Goal: Understand process/instructions: Learn how to perform a task or action

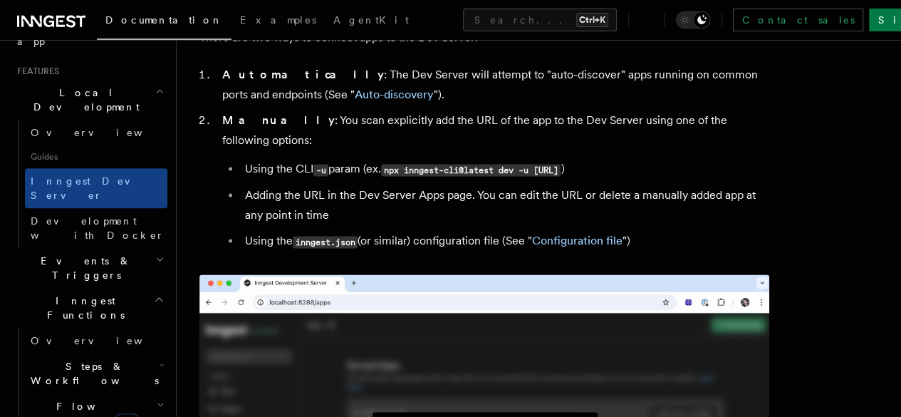
scroll to position [867, 0]
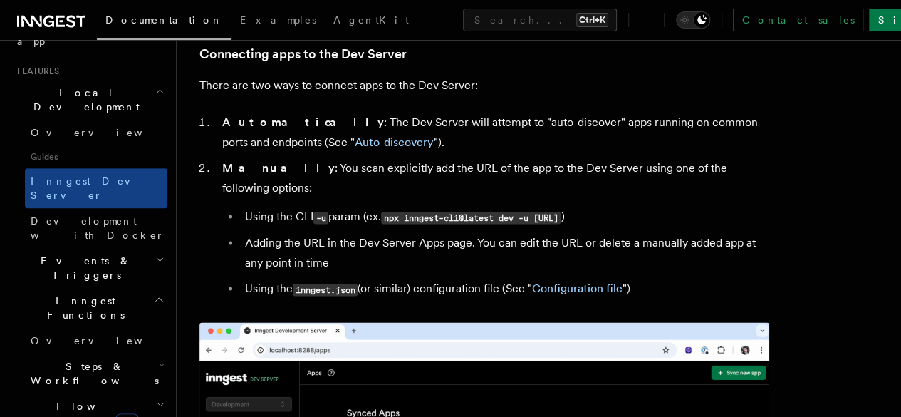
drag, startPoint x: 392, startPoint y: 179, endPoint x: 412, endPoint y: 207, distance: 34.4
click at [412, 211] on code "npx inngest-cli@latest dev -u [URL]" at bounding box center [470, 217] width 179 height 12
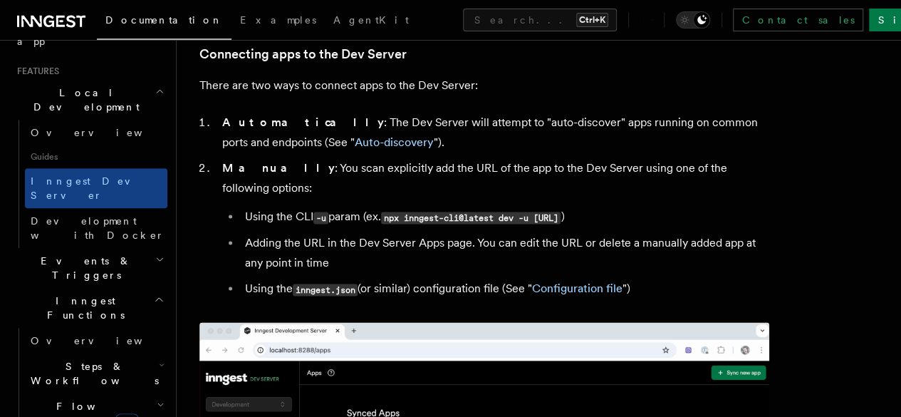
copy code "npx inngest-cli@latest dev -u [URL]"
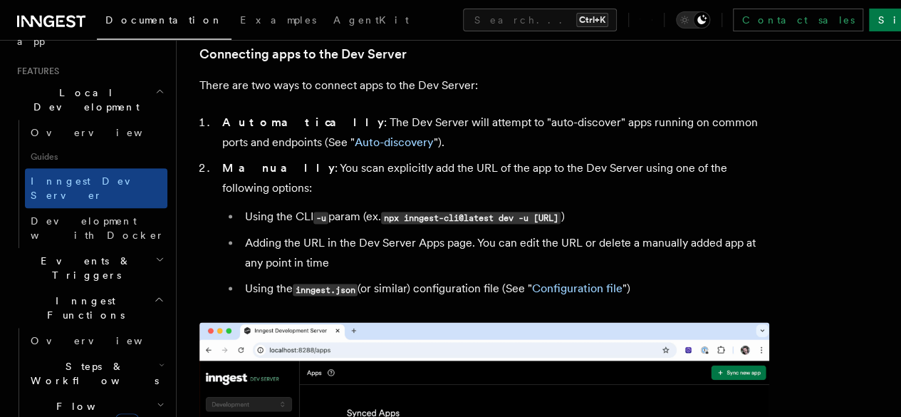
copy code "npx inngest-cli@latest dev -u [URL]"
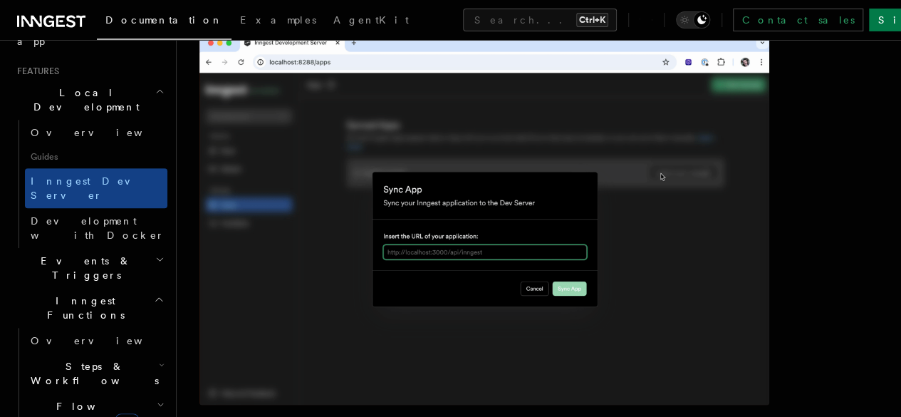
scroll to position [1154, 0]
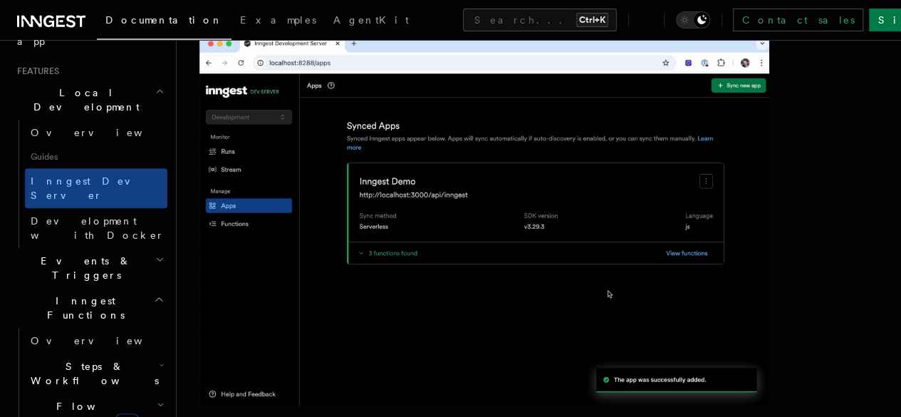
click at [541, 220] on img at bounding box center [484, 220] width 570 height 370
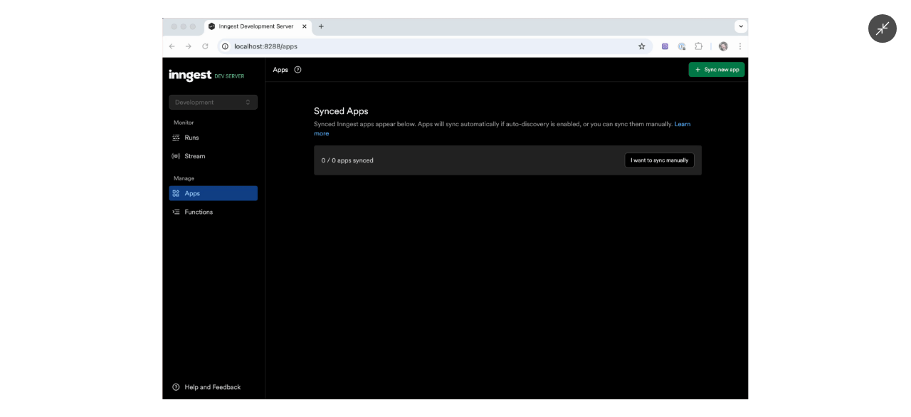
click at [883, 31] on icon "Minimize image" at bounding box center [883, 29] width 16 height 16
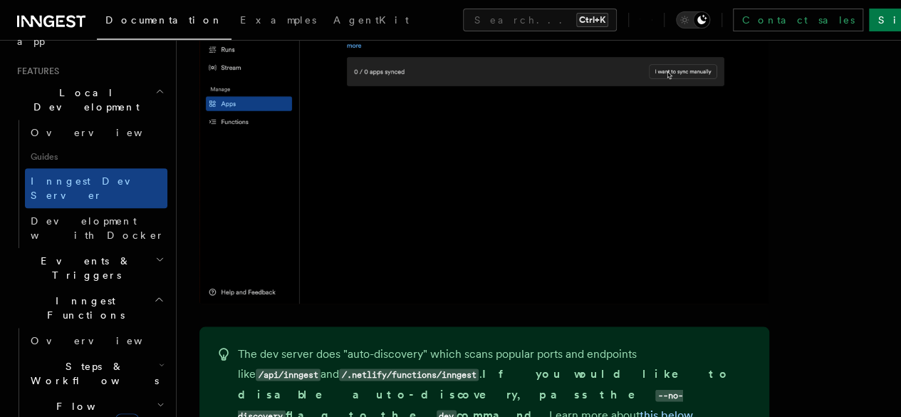
scroll to position [1257, 0]
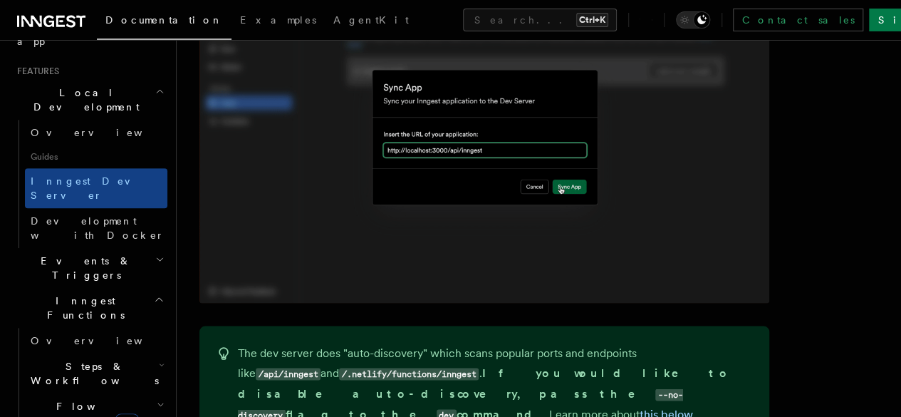
drag, startPoint x: 355, startPoint y: 348, endPoint x: 286, endPoint y: 349, distance: 69.8
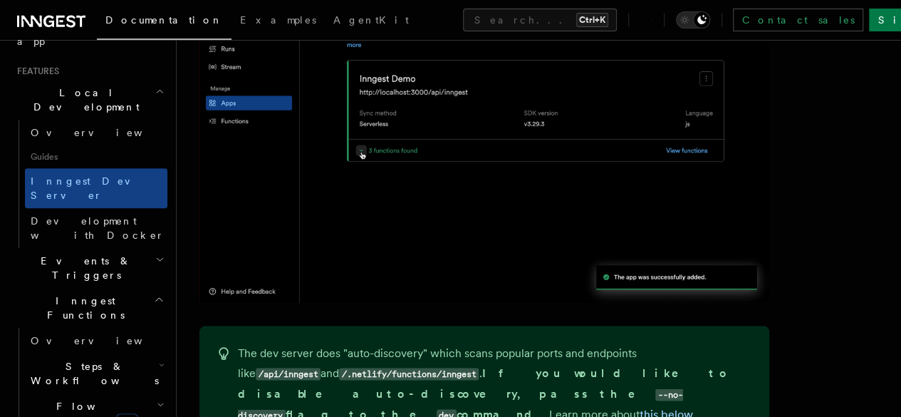
click at [286, 388] on code "--no-discovery" at bounding box center [460, 404] width 445 height 33
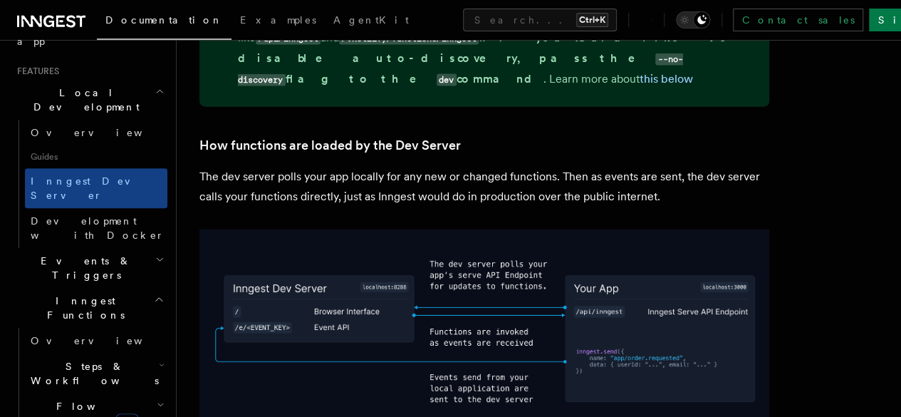
scroll to position [1592, 0]
click at [417, 256] on img at bounding box center [484, 331] width 570 height 205
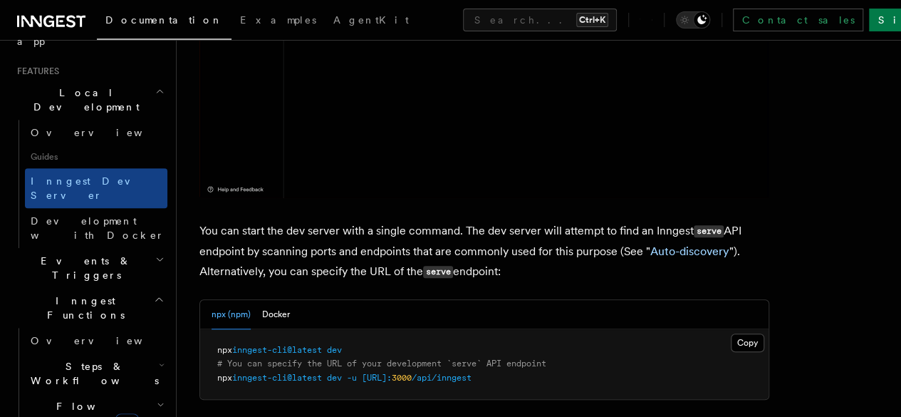
scroll to position [223, 0]
